Goal: Complete application form

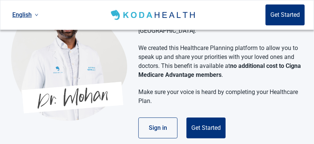
scroll to position [75, 0]
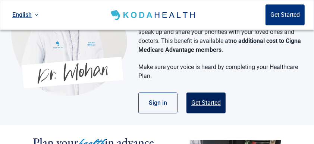
click at [206, 101] on button "Get Started" at bounding box center [205, 102] width 39 height 21
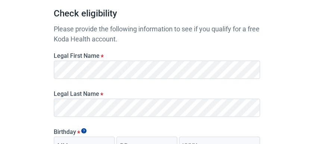
click at [133, 90] on label "Legal Last Name *" at bounding box center [157, 93] width 206 height 7
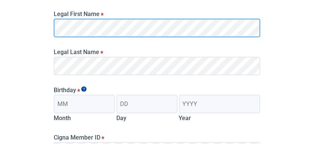
scroll to position [124, 0]
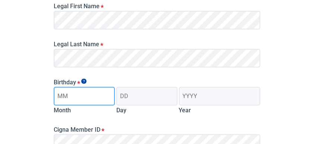
click at [94, 93] on input "Month" at bounding box center [84, 96] width 61 height 19
type input "03"
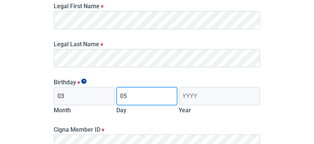
type input "05"
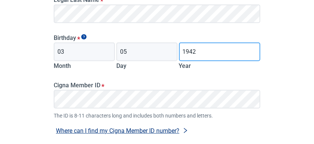
scroll to position [174, 0]
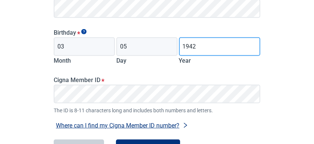
type input "1942"
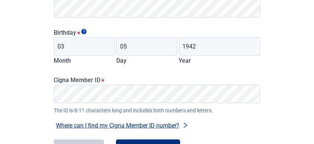
click at [50, 91] on main "Check eligibility Please provide the following information to see if you qualif…" at bounding box center [157, 23] width 242 height 365
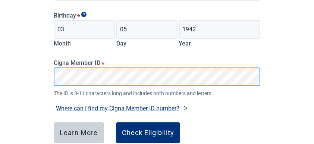
scroll to position [199, 0]
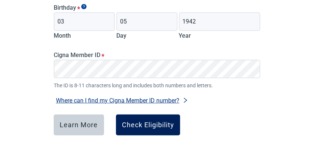
click at [151, 124] on div "Check Eligibility" at bounding box center [148, 124] width 52 height 7
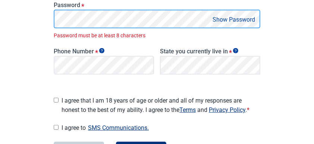
scroll to position [188, 0]
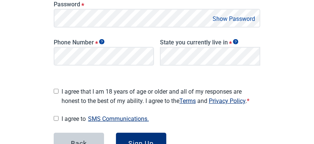
click at [236, 18] on button "Show Password" at bounding box center [233, 19] width 47 height 10
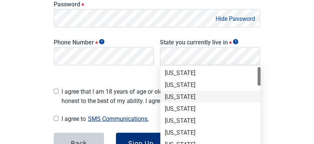
click at [197, 96] on div "[US_STATE]" at bounding box center [210, 97] width 91 height 8
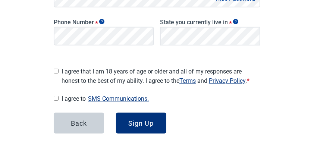
scroll to position [213, 0]
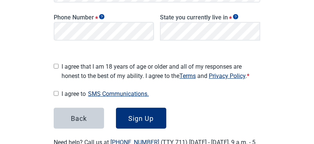
click at [56, 64] on input "I agree that I am 18 years of age or older and all of my responses are honest t…" at bounding box center [56, 66] width 5 height 5
checkbox input "true"
click at [56, 91] on input "I agree to SMS Communications." at bounding box center [56, 93] width 5 height 5
checkbox input "true"
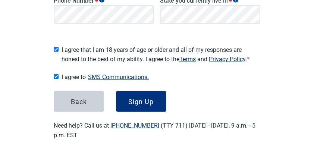
scroll to position [238, 0]
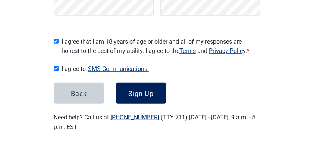
click at [135, 90] on div "Sign Up" at bounding box center [141, 92] width 25 height 7
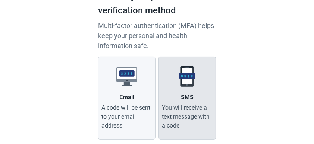
scroll to position [76, 0]
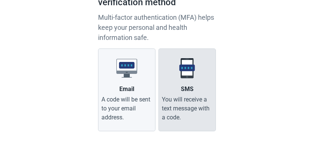
click at [191, 92] on div "SMS" at bounding box center [187, 89] width 13 height 9
click at [0, 0] on input "SMS You will receive a text message with a code." at bounding box center [0, 0] width 0 height 0
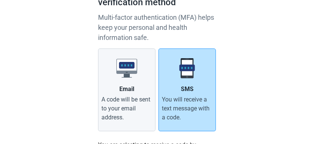
click at [191, 88] on div "SMS" at bounding box center [187, 89] width 13 height 9
click at [0, 0] on input "SMS You will receive a text message with a code." at bounding box center [0, 0] width 0 height 0
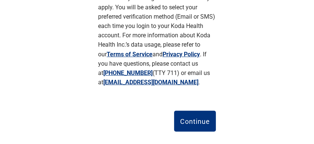
scroll to position [250, 0]
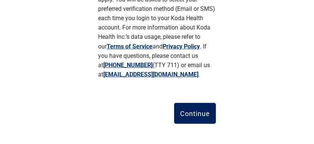
click at [194, 110] on div "Continue" at bounding box center [195, 113] width 30 height 7
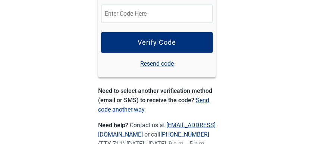
scroll to position [102, 0]
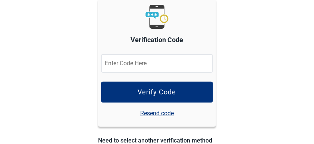
click at [168, 65] on input "Verification Code" at bounding box center [157, 63] width 112 height 19
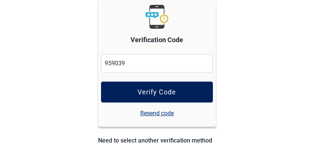
type input "959039"
click at [150, 93] on div "Verify Code" at bounding box center [157, 91] width 38 height 7
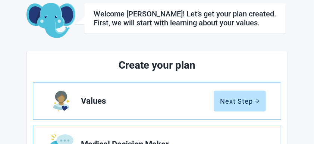
scroll to position [102, 0]
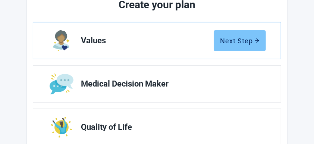
click at [243, 37] on div "Next Step" at bounding box center [240, 40] width 40 height 7
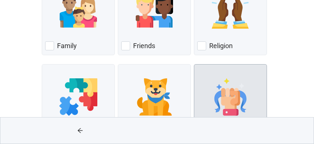
scroll to position [99, 0]
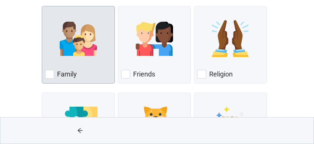
click at [47, 73] on div "Family, checkbox, not checked" at bounding box center [49, 74] width 9 height 9
click at [42, 6] on input "Family" at bounding box center [42, 6] width 0 height 0
checkbox input "true"
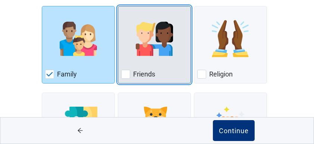
click at [127, 75] on div "Friends, checkbox, not checked" at bounding box center [125, 74] width 9 height 9
click at [118, 6] on input "Friends" at bounding box center [118, 6] width 0 height 0
checkbox input "true"
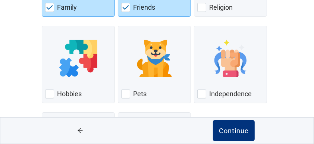
scroll to position [174, 0]
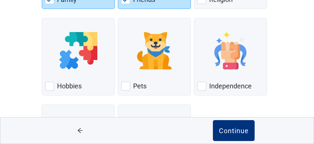
drag, startPoint x: 202, startPoint y: 86, endPoint x: 212, endPoint y: 103, distance: 18.9
click at [202, 86] on div "Independence, checkbox, not checked" at bounding box center [201, 86] width 9 height 9
click at [194, 18] on input "Independence" at bounding box center [194, 18] width 0 height 0
checkbox input "true"
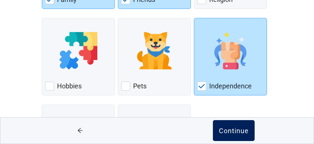
click at [232, 133] on div "Continue" at bounding box center [234, 130] width 30 height 7
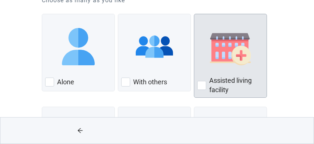
scroll to position [99, 0]
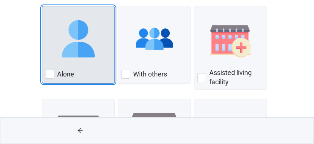
click at [52, 74] on div "Alone, checkbox, not checked" at bounding box center [49, 74] width 9 height 9
click at [42, 6] on input "Alone" at bounding box center [42, 6] width 0 height 0
checkbox input "true"
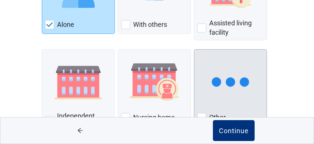
scroll to position [149, 0]
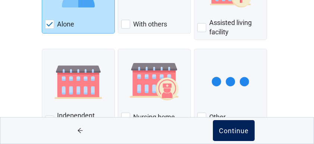
click at [224, 131] on div "Continue" at bounding box center [234, 130] width 30 height 7
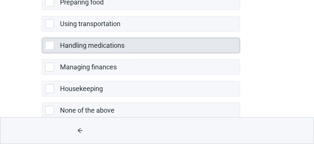
scroll to position [253, 0]
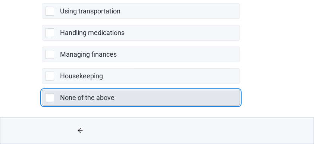
click at [49, 95] on div "None of the above, checkbox, not selected" at bounding box center [49, 97] width 9 height 9
click at [42, 84] on input "None of the above" at bounding box center [42, 84] width 0 height 0
checkbox input "true"
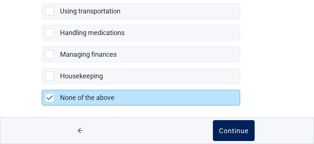
click at [227, 128] on div "Continue" at bounding box center [234, 130] width 30 height 7
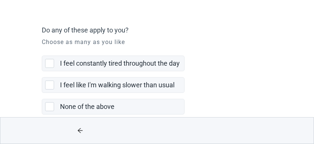
scroll to position [59, 0]
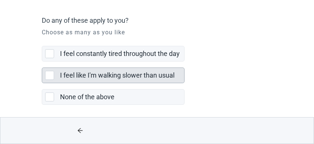
click at [49, 75] on div "I feel like I'm walking slower than usual, checkbox, not selected" at bounding box center [49, 75] width 9 height 9
click at [42, 62] on input "I feel like I'm walking slower than usual" at bounding box center [42, 61] width 0 height 0
checkbox input "true"
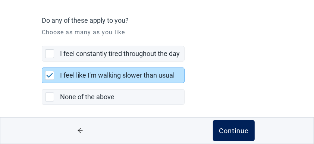
click at [230, 131] on div "Continue" at bounding box center [234, 130] width 30 height 7
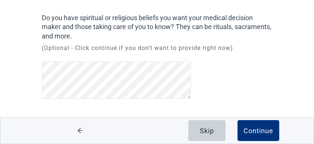
scroll to position [58, 0]
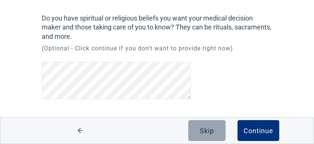
click at [198, 129] on button "Skip" at bounding box center [206, 130] width 37 height 21
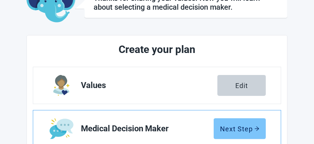
click at [256, 129] on icon "arrow-right" at bounding box center [256, 128] width 5 height 5
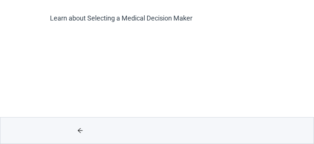
scroll to position [83, 0]
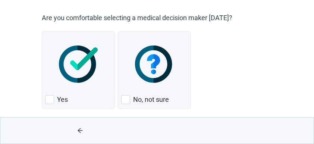
scroll to position [69, 0]
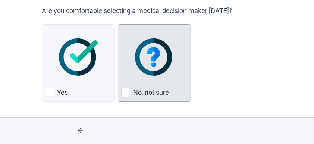
click at [128, 94] on div "No, not sure, checkbox, not checked" at bounding box center [125, 92] width 9 height 9
click at [118, 25] on input "No, not sure" at bounding box center [118, 24] width 0 height 0
checkbox input "true"
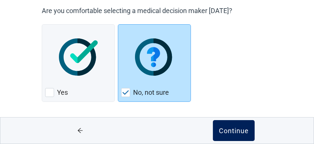
click at [234, 133] on div "Continue" at bounding box center [234, 130] width 30 height 7
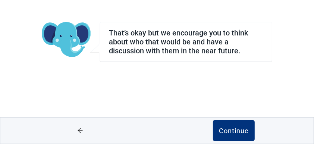
scroll to position [49, 0]
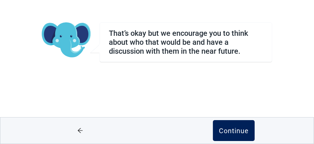
click at [233, 127] on div "Continue" at bounding box center [234, 130] width 30 height 7
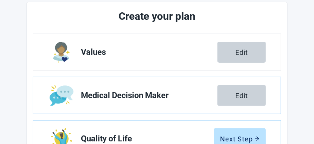
scroll to position [99, 0]
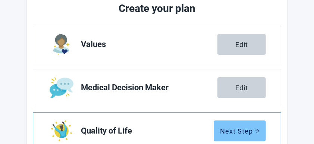
click at [241, 129] on div "Next Step" at bounding box center [240, 130] width 40 height 7
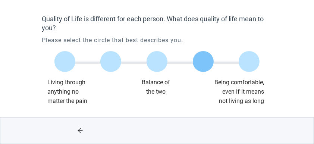
scroll to position [57, 0]
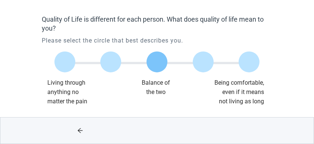
click at [159, 63] on label "Main content" at bounding box center [156, 61] width 21 height 21
click at [157, 62] on input "Quality of life scale: 50 out of 100. Balance of the two" at bounding box center [157, 62] width 0 height 0
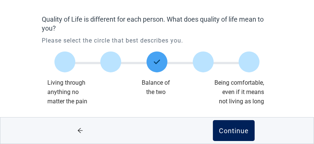
click at [234, 129] on div "Continue" at bounding box center [234, 130] width 30 height 7
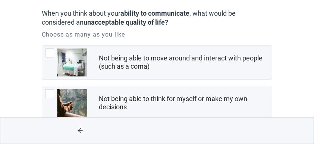
scroll to position [75, 0]
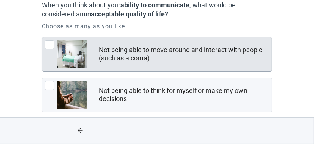
click at [50, 44] on div "Not being able to move around and interact with people (such as a coma), checkb…" at bounding box center [49, 44] width 9 height 9
click at [42, 37] on input "Not being able to move around and interact with people (such as a coma)" at bounding box center [42, 37] width 0 height 0
checkbox input "true"
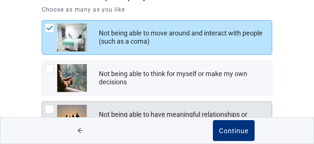
scroll to position [99, 0]
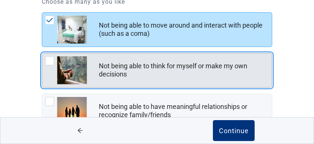
click at [52, 59] on div "Not being able to think for myself or make my own decisions, checkbox, not chec…" at bounding box center [49, 60] width 9 height 9
click at [42, 53] on input "Not being able to think for myself or make my own decisions" at bounding box center [42, 53] width 0 height 0
checkbox input "true"
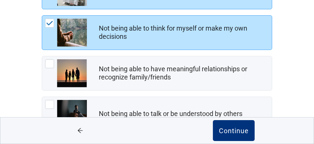
scroll to position [149, 0]
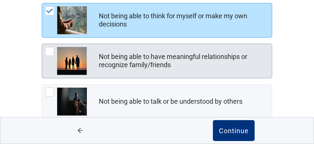
click at [49, 48] on div "Not being able to have meaningful relationships or recognize family/friends, ch…" at bounding box center [49, 51] width 9 height 9
click at [42, 44] on input "Not being able to have meaningful relationships or recognize family/friends" at bounding box center [42, 44] width 0 height 0
checkbox input "true"
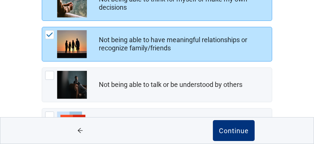
scroll to position [174, 0]
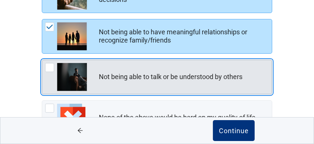
click at [49, 66] on div "Not being able to talk or be understood by others, checkbox, not checked" at bounding box center [49, 67] width 9 height 9
click at [42, 60] on input "Not being able to talk or be understood by others" at bounding box center [42, 60] width 0 height 0
checkbox input "true"
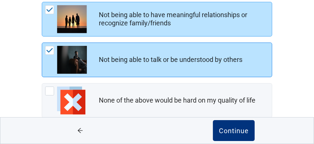
scroll to position [199, 0]
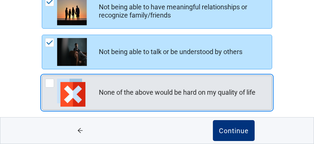
click at [50, 82] on div "None of the above would be hard on my quality of life, checkbox, not checked" at bounding box center [49, 83] width 9 height 9
click at [42, 76] on input "None of the above would be hard on my quality of life" at bounding box center [42, 75] width 0 height 0
checkbox input "true"
checkbox input "false"
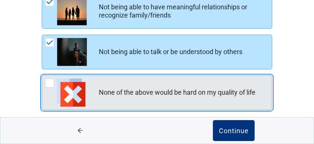
checkbox input "false"
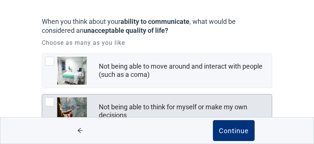
scroll to position [57, 0]
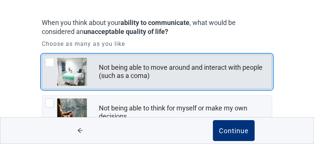
click at [51, 61] on div "Not being able to move around and interact with people (such as a coma), checkb…" at bounding box center [49, 62] width 9 height 9
click at [42, 55] on input "Not being able to move around and interact with people (such as a coma)" at bounding box center [42, 54] width 0 height 0
checkbox input "true"
checkbox input "false"
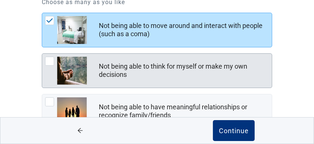
scroll to position [107, 0]
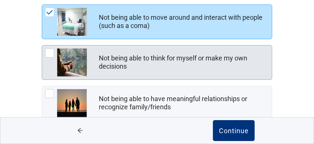
click at [48, 52] on div "Not being able to think for myself or make my own decisions, checkbox, not chec…" at bounding box center [49, 52] width 9 height 9
click at [42, 45] on input "Not being able to think for myself or make my own decisions" at bounding box center [42, 45] width 0 height 0
checkbox input "true"
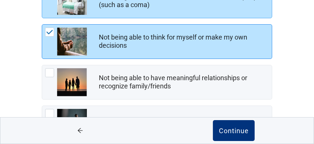
scroll to position [157, 0]
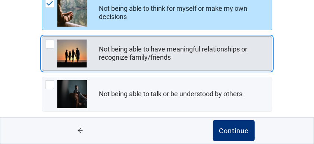
click at [49, 41] on div "Not being able to have meaningful relationships or recognize family/friends, ch…" at bounding box center [49, 44] width 9 height 9
click at [42, 37] on input "Not being able to have meaningful relationships or recognize family/friends" at bounding box center [42, 36] width 0 height 0
checkbox input "true"
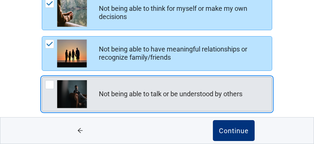
click at [45, 85] on div "Not being able to talk or be understood by others" at bounding box center [157, 94] width 230 height 34
click at [42, 77] on input "Not being able to talk or be understood by others" at bounding box center [42, 77] width 0 height 0
checkbox input "true"
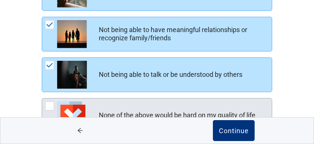
scroll to position [206, 0]
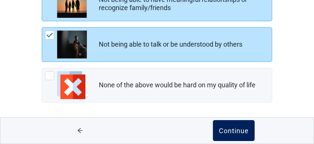
click at [236, 129] on div "Continue" at bounding box center [234, 130] width 30 height 7
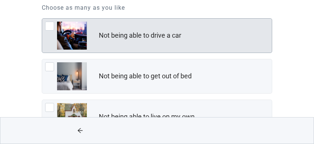
scroll to position [99, 0]
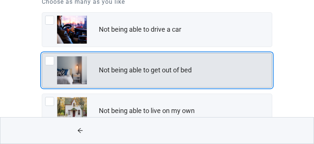
click at [50, 61] on div "Not being able to get out of bed, checkbox, not checked" at bounding box center [49, 60] width 9 height 9
click at [42, 53] on input "Not being able to get out of bed" at bounding box center [42, 53] width 0 height 0
checkbox input "true"
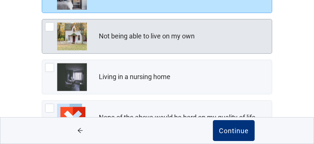
scroll to position [199, 0]
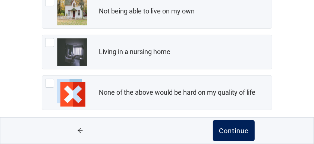
click at [234, 130] on div "Continue" at bounding box center [234, 130] width 30 height 7
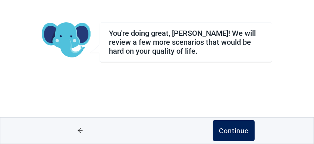
click at [233, 130] on div "Continue" at bounding box center [234, 130] width 30 height 7
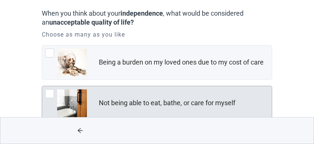
scroll to position [75, 0]
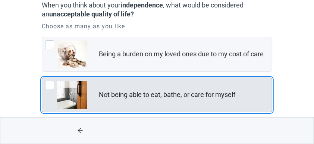
click at [52, 85] on div "Not being able to eat, bathe, or care for myself, checkbox, not checked" at bounding box center [49, 85] width 9 height 9
click at [42, 78] on input "Not being able to eat, bathe, or care for myself" at bounding box center [42, 78] width 0 height 0
checkbox input "true"
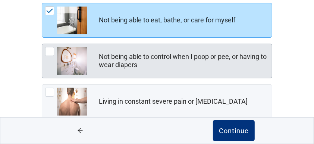
scroll to position [174, 0]
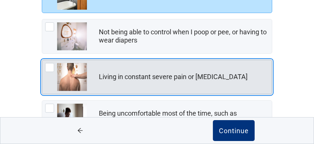
click at [49, 65] on div "Living in constant severe pain or shortness of breath, checkbox, not checked" at bounding box center [49, 67] width 9 height 9
click at [42, 60] on input "Living in constant severe pain or [MEDICAL_DATA]" at bounding box center [42, 60] width 0 height 0
checkbox input "true"
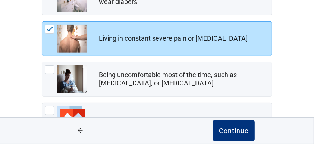
scroll to position [224, 0]
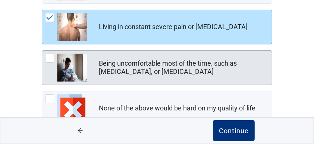
drag, startPoint x: 47, startPoint y: 56, endPoint x: 53, endPoint y: 63, distance: 9.2
click at [48, 56] on div "Being uncomfortable most of the time, such as nausea, vomiting, or diarrhea, ch…" at bounding box center [49, 58] width 9 height 9
click at [42, 51] on input "Being uncomfortable most of the time, such as [MEDICAL_DATA], or [MEDICAL_DATA]" at bounding box center [42, 50] width 0 height 0
checkbox input "true"
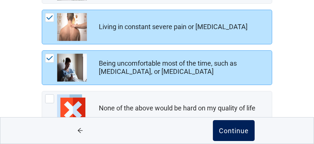
click at [227, 129] on div "Continue" at bounding box center [234, 130] width 30 height 7
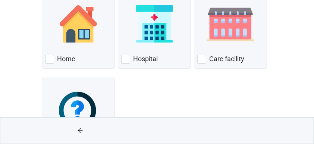
scroll to position [124, 0]
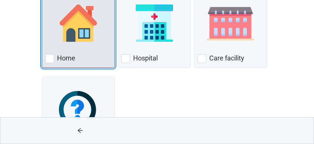
click at [51, 58] on div "Home, checkbox, not checked" at bounding box center [49, 58] width 9 height 9
checkbox input "true"
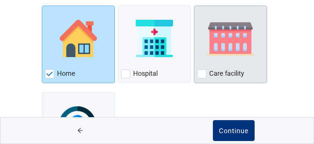
scroll to position [117, 0]
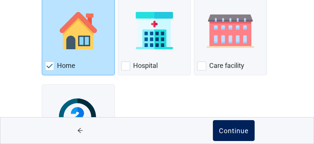
click at [237, 131] on div "Continue" at bounding box center [234, 130] width 30 height 7
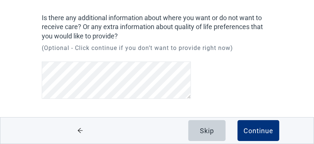
scroll to position [58, 0]
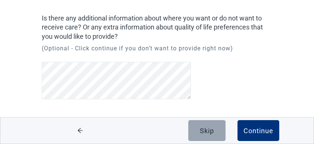
click at [203, 128] on div "Skip" at bounding box center [207, 130] width 14 height 7
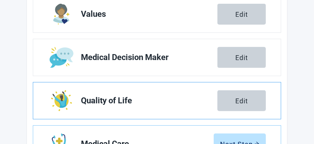
scroll to position [157, 0]
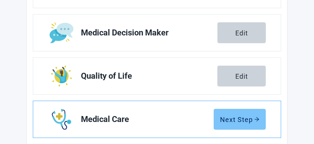
click at [243, 118] on div "Next Step" at bounding box center [240, 119] width 40 height 7
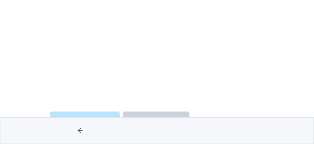
scroll to position [79, 0]
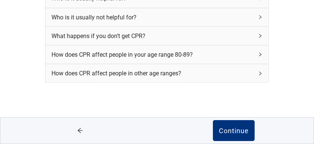
scroll to position [171, 0]
click at [260, 55] on icon "right" at bounding box center [260, 54] width 4 height 4
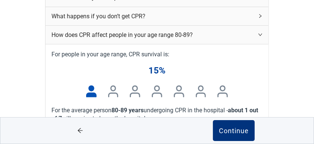
scroll to position [196, 0]
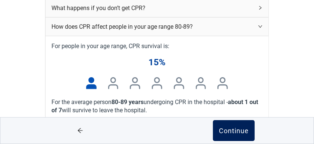
click at [233, 129] on div "Continue" at bounding box center [234, 130] width 30 height 7
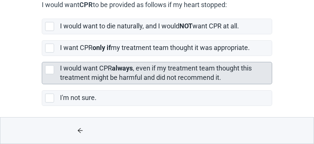
scroll to position [120, 0]
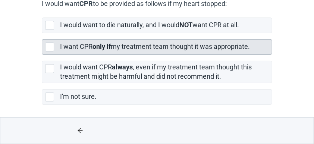
click at [51, 45] on div "[object Object], checkbox, not selected" at bounding box center [49, 46] width 9 height 9
click at [42, 34] on input "I want CPR only if my treatment team thought it was appropriate." at bounding box center [42, 33] width 0 height 0
checkbox input "true"
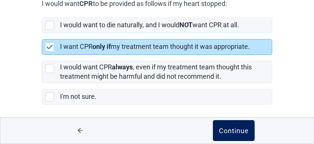
click at [233, 130] on div "Continue" at bounding box center [234, 130] width 30 height 7
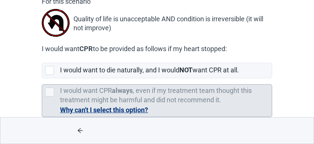
scroll to position [99, 0]
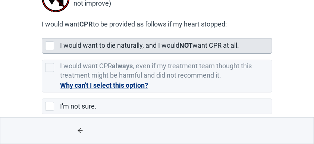
click at [49, 45] on div "[object Object], checkbox, not selected" at bounding box center [49, 45] width 9 height 9
click at [42, 32] on input "I would want to die naturally, and I would NOT want CPR at all." at bounding box center [42, 32] width 0 height 0
checkbox input "true"
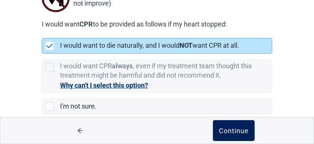
click at [237, 129] on div "Continue" at bounding box center [234, 130] width 30 height 7
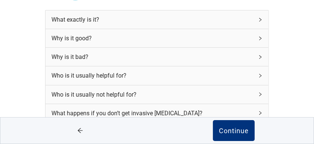
scroll to position [99, 0]
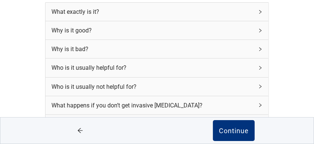
click at [252, 63] on div "Who is it usually helpful for?" at bounding box center [152, 67] width 202 height 9
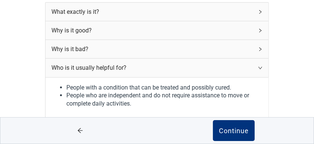
scroll to position [124, 0]
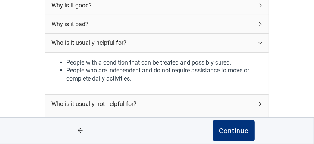
click at [274, 73] on div "Here is some more information about [MEDICAL_DATA]. What exactly is it? Why is …" at bounding box center [157, 63] width 283 height 297
click at [261, 102] on icon "right" at bounding box center [260, 104] width 4 height 4
click at [260, 102] on icon "right" at bounding box center [260, 104] width 4 height 4
click at [283, 55] on div "Here is some more information about [MEDICAL_DATA]. What exactly is it? Why is …" at bounding box center [157, 63] width 283 height 297
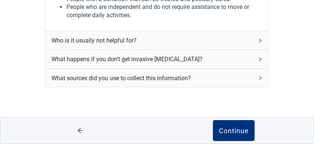
scroll to position [192, 0]
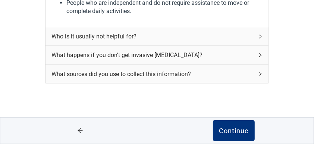
click at [260, 34] on icon "right" at bounding box center [260, 36] width 4 height 4
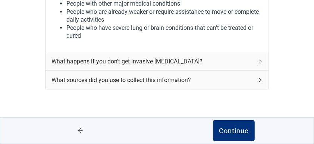
scroll to position [258, 0]
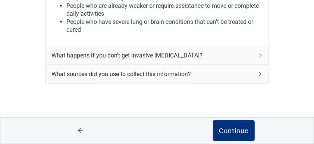
click at [262, 53] on icon "right" at bounding box center [260, 55] width 4 height 4
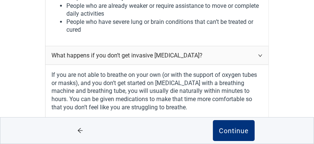
scroll to position [283, 0]
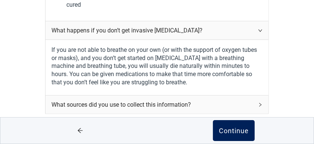
click at [237, 130] on div "Continue" at bounding box center [234, 130] width 30 height 7
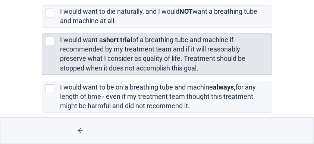
scroll to position [149, 0]
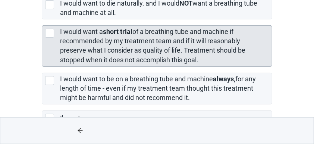
click at [49, 30] on div "[object Object], checkbox, not selected" at bounding box center [49, 33] width 9 height 9
click at [42, 20] on input "I would want a short trial of a breathing tube and machine if recommended by my…" at bounding box center [42, 19] width 0 height 0
checkbox input "true"
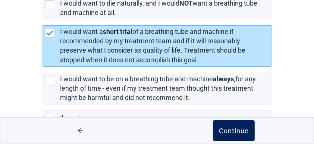
click at [226, 129] on div "Continue" at bounding box center [234, 130] width 30 height 7
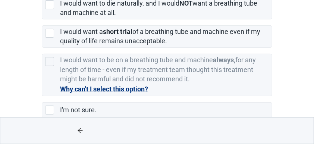
scroll to position [163, 0]
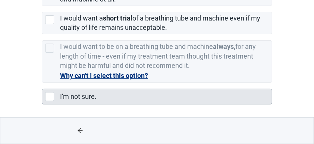
click at [50, 94] on div "I'm not sure., checkbox, not selected" at bounding box center [49, 96] width 9 height 9
click at [42, 83] on input "I'm not sure." at bounding box center [42, 83] width 0 height 0
checkbox input "true"
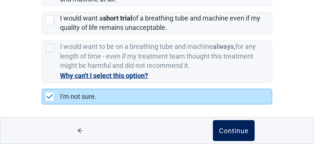
click at [229, 131] on div "Continue" at bounding box center [234, 130] width 30 height 7
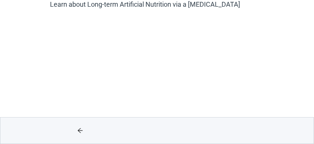
scroll to position [79, 0]
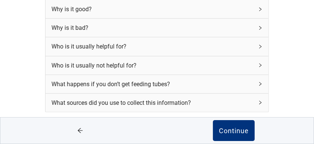
scroll to position [149, 0]
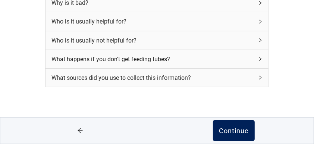
click at [238, 128] on div "Continue" at bounding box center [234, 130] width 30 height 7
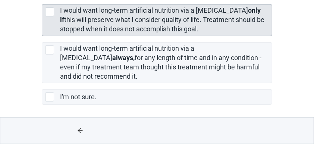
scroll to position [171, 0]
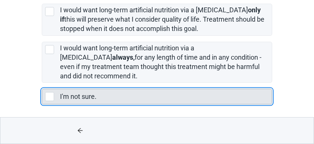
click at [49, 96] on div "I'm not sure., checkbox, not selected" at bounding box center [49, 96] width 9 height 9
click at [42, 83] on input "I'm not sure." at bounding box center [42, 83] width 0 height 0
checkbox input "true"
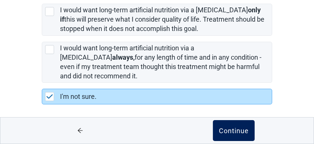
click at [239, 130] on div "Continue" at bounding box center [234, 130] width 30 height 7
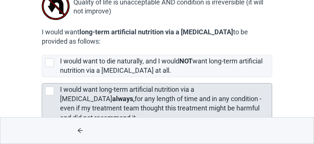
scroll to position [99, 0]
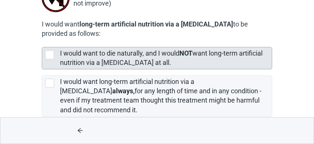
click at [51, 51] on div "[object Object], checkbox, not selected" at bounding box center [49, 54] width 9 height 9
click at [42, 41] on input "I would want to die naturally, and I would NOT want long-term artificial nutrit…" at bounding box center [42, 41] width 0 height 0
checkbox input "true"
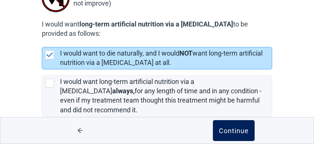
click at [228, 129] on div "Continue" at bounding box center [234, 130] width 30 height 7
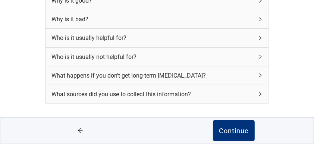
scroll to position [149, 0]
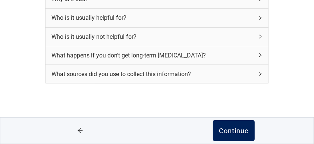
click at [232, 132] on div "Continue" at bounding box center [234, 130] width 30 height 7
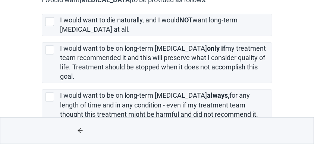
scroll to position [124, 0]
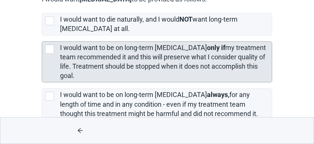
click at [49, 47] on div "[object Object], checkbox, not selected" at bounding box center [49, 49] width 9 height 9
click at [42, 36] on input "I would want to be on long-term [MEDICAL_DATA] only if my treatment team recomm…" at bounding box center [42, 35] width 0 height 0
checkbox input "true"
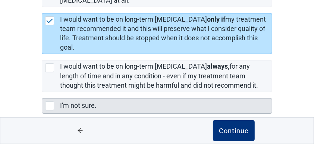
scroll to position [153, 0]
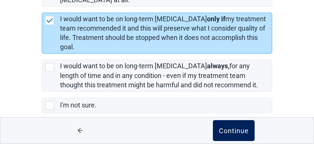
click at [241, 130] on div "Continue" at bounding box center [234, 130] width 30 height 7
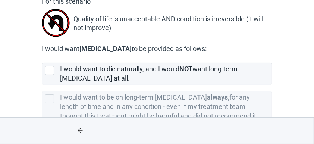
scroll to position [99, 0]
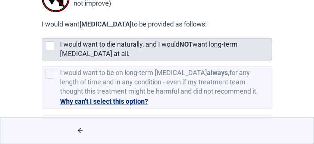
click at [46, 42] on div "[object Object], checkbox, not selected" at bounding box center [49, 45] width 9 height 9
click at [42, 32] on input "I would want to die naturally, and I would NOT want long-term [MEDICAL_DATA] at…" at bounding box center [42, 32] width 0 height 0
checkbox input "true"
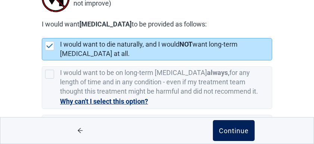
click at [239, 129] on div "Continue" at bounding box center [234, 130] width 30 height 7
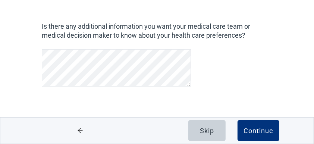
scroll to position [49, 0]
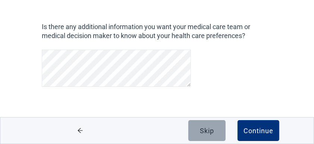
click at [202, 130] on div "Skip" at bounding box center [207, 130] width 14 height 7
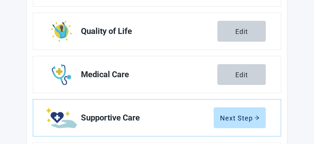
scroll to position [223, 0]
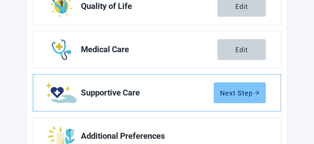
click at [247, 91] on div "Next Step" at bounding box center [240, 92] width 40 height 7
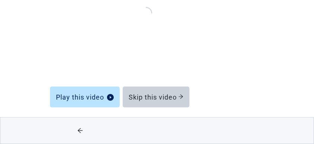
scroll to position [129, 0]
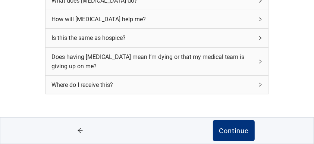
scroll to position [140, 0]
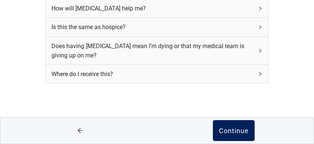
click at [231, 130] on div "Continue" at bounding box center [234, 130] width 30 height 7
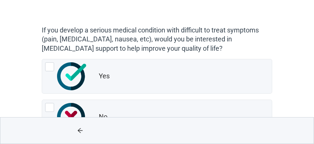
scroll to position [75, 0]
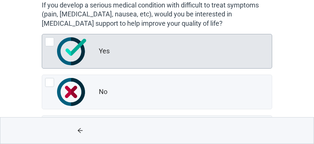
click at [51, 41] on div "Yes, radio button, not checked" at bounding box center [49, 41] width 9 height 9
click at [42, 34] on input "Yes" at bounding box center [42, 34] width 0 height 0
radio input "true"
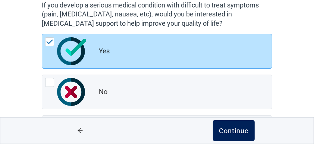
click at [230, 127] on div "Continue" at bounding box center [234, 130] width 30 height 7
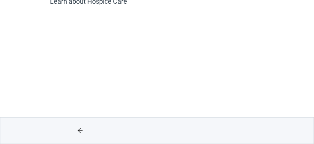
scroll to position [99, 0]
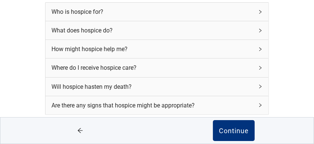
scroll to position [124, 0]
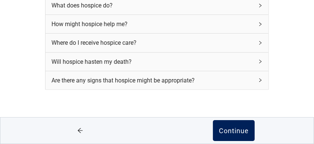
click at [239, 128] on div "Continue" at bounding box center [234, 130] width 30 height 7
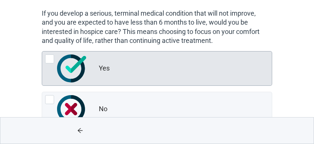
scroll to position [75, 0]
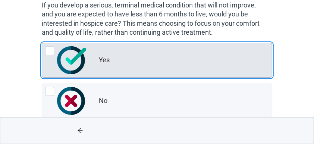
drag, startPoint x: 48, startPoint y: 48, endPoint x: 54, endPoint y: 51, distance: 6.3
click at [48, 48] on div "Yes, radio button, not checked" at bounding box center [49, 50] width 9 height 9
click at [42, 43] on input "Yes" at bounding box center [42, 43] width 0 height 0
radio input "true"
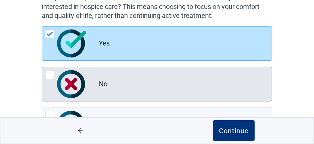
scroll to position [99, 0]
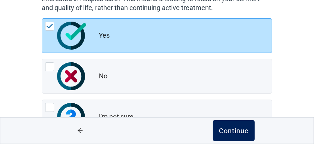
click at [225, 129] on div "Continue" at bounding box center [234, 130] width 30 height 7
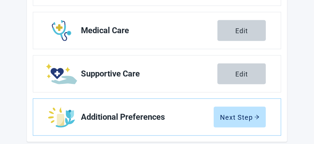
scroll to position [248, 0]
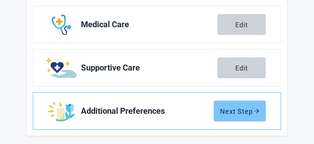
click at [245, 111] on div "Next Step" at bounding box center [240, 110] width 40 height 7
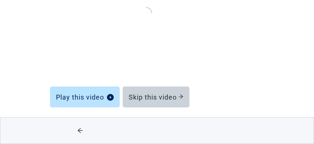
scroll to position [129, 0]
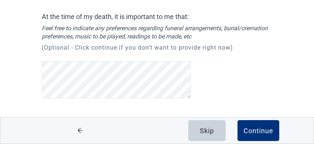
scroll to position [59, 0]
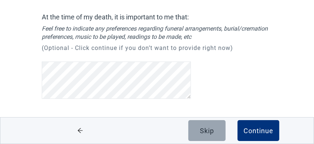
click at [203, 129] on div "Skip" at bounding box center [207, 130] width 14 height 7
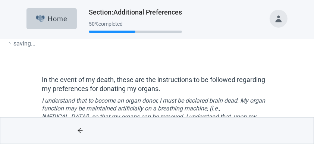
drag, startPoint x: 203, startPoint y: 129, endPoint x: 259, endPoint y: 128, distance: 56.3
click at [259, 128] on div "Main content" at bounding box center [234, 130] width 154 height 26
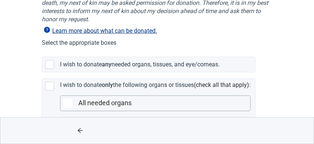
scroll to position [124, 0]
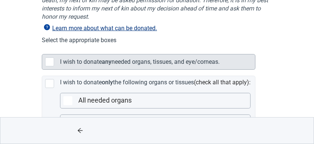
click at [50, 60] on div "Main content" at bounding box center [49, 61] width 9 height 9
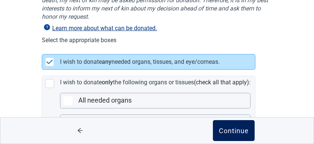
click at [238, 130] on div "Continue" at bounding box center [234, 130] width 30 height 7
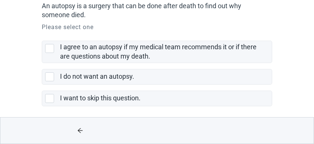
scroll to position [75, 0]
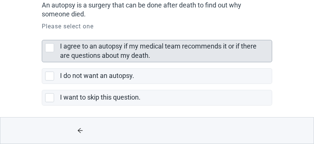
click at [52, 45] on div "I agree to an autopsy if my medical team recommends it or if there are question…" at bounding box center [49, 47] width 9 height 9
click at [42, 34] on input "I agree to an autopsy if my medical team recommends it or if there are question…" at bounding box center [42, 34] width 0 height 0
checkbox input "true"
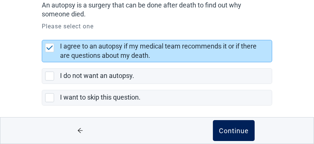
click at [228, 130] on div "Continue" at bounding box center [234, 130] width 30 height 7
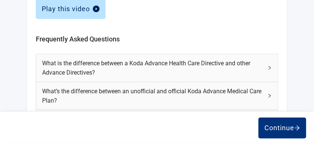
scroll to position [386, 0]
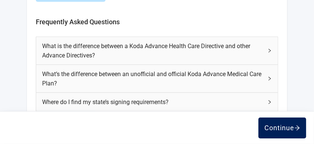
click at [278, 126] on div "Continue" at bounding box center [282, 127] width 36 height 7
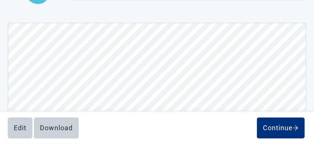
scroll to position [82, 0]
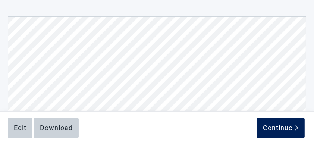
click at [281, 127] on div "Continue" at bounding box center [281, 127] width 36 height 7
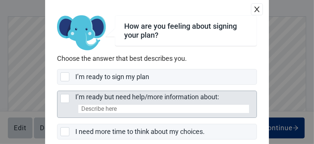
scroll to position [50, 0]
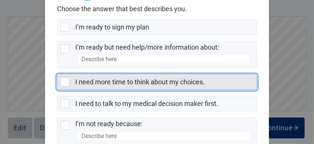
click at [63, 83] on div "I need more time to think about my choices., checkbox, not selected" at bounding box center [64, 82] width 9 height 9
click at [57, 75] on input "I need more time to think about my choices." at bounding box center [57, 74] width 0 height 0
checkbox input "true"
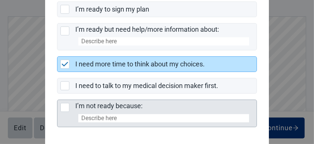
scroll to position [95, 0]
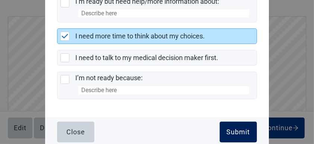
click at [239, 130] on div "Submit" at bounding box center [238, 131] width 23 height 7
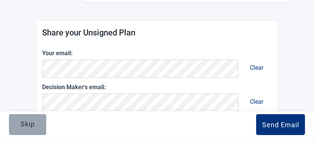
click at [23, 124] on div "Skip" at bounding box center [27, 123] width 14 height 7
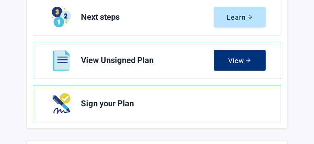
scroll to position [57, 0]
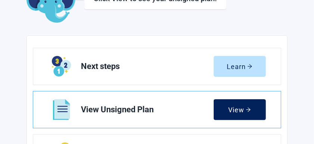
click at [239, 108] on div "View" at bounding box center [239, 109] width 23 height 7
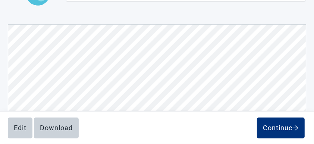
scroll to position [1416, 0]
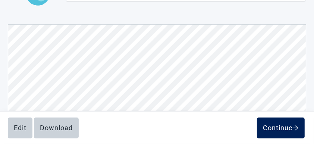
click at [272, 127] on div "Continue" at bounding box center [281, 127] width 36 height 7
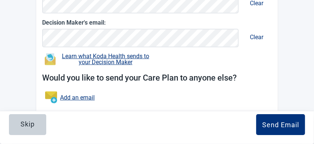
scroll to position [148, 0]
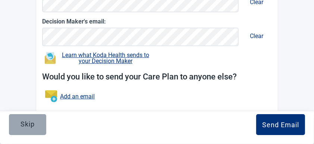
click at [23, 122] on div "Skip" at bounding box center [27, 123] width 14 height 7
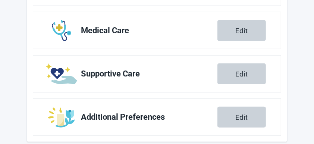
scroll to position [406, 0]
